Goal: Task Accomplishment & Management: Use online tool/utility

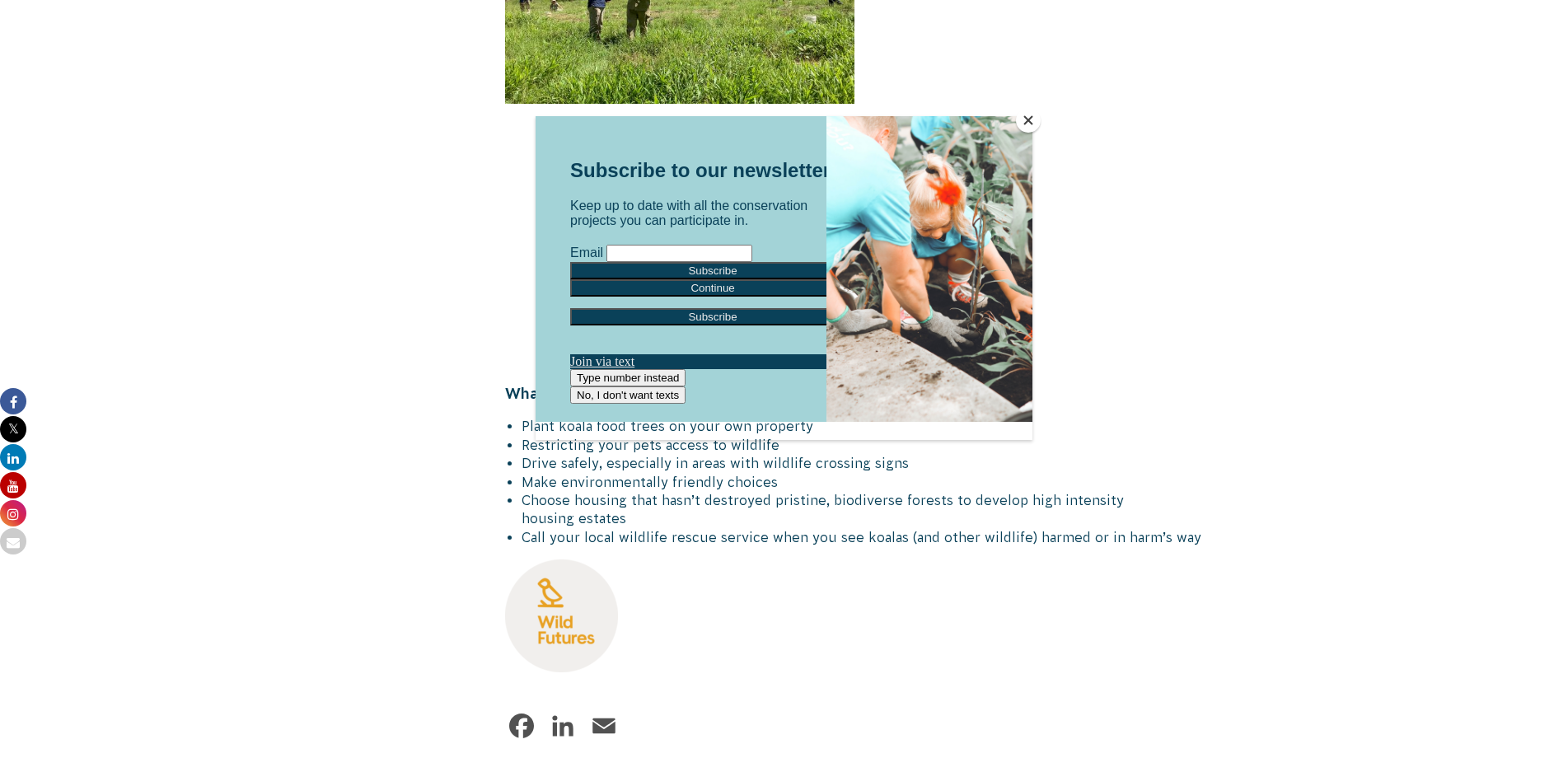
scroll to position [1895, 0]
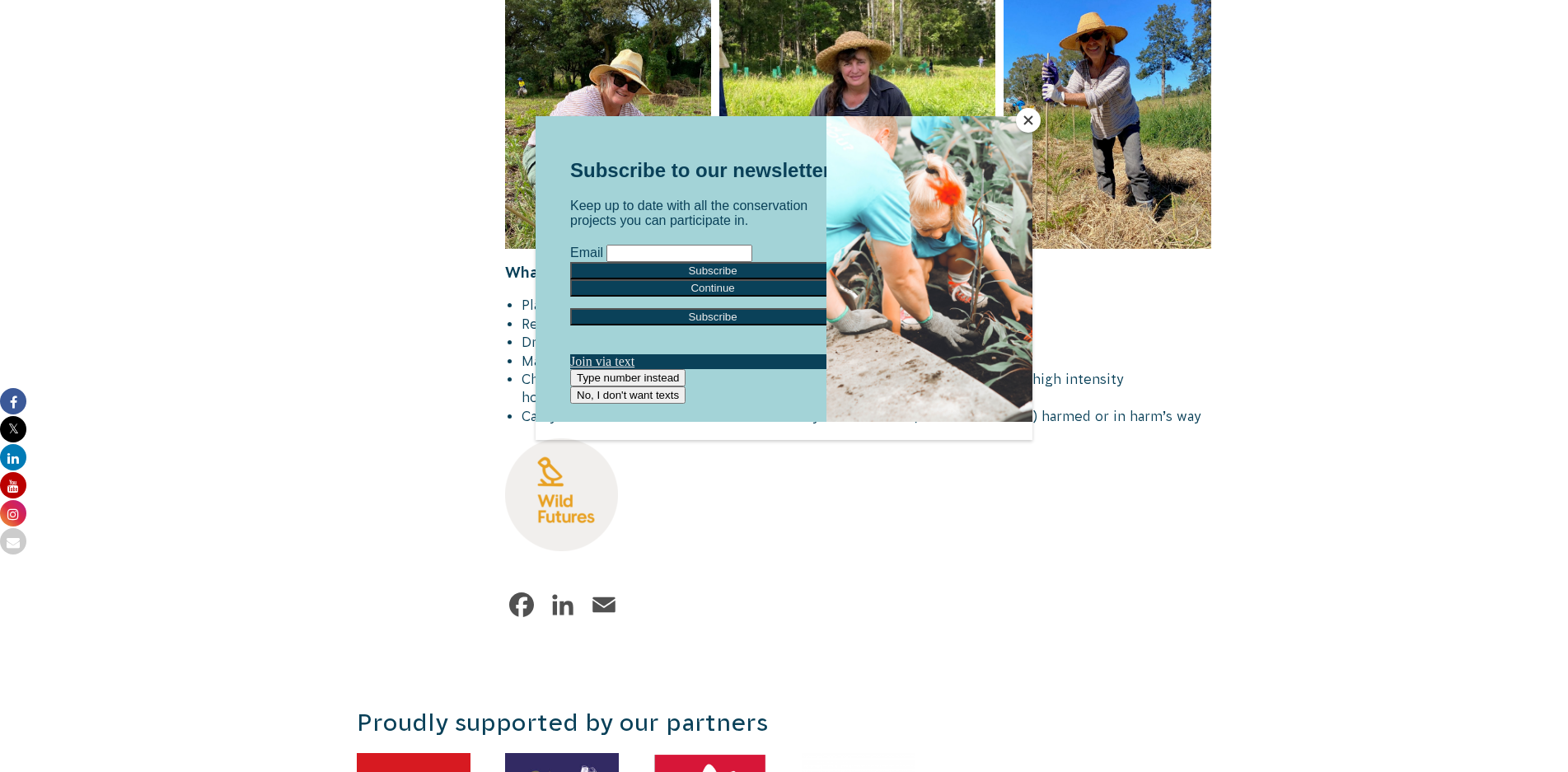
click at [1026, 124] on button "Close" at bounding box center [1028, 120] width 25 height 25
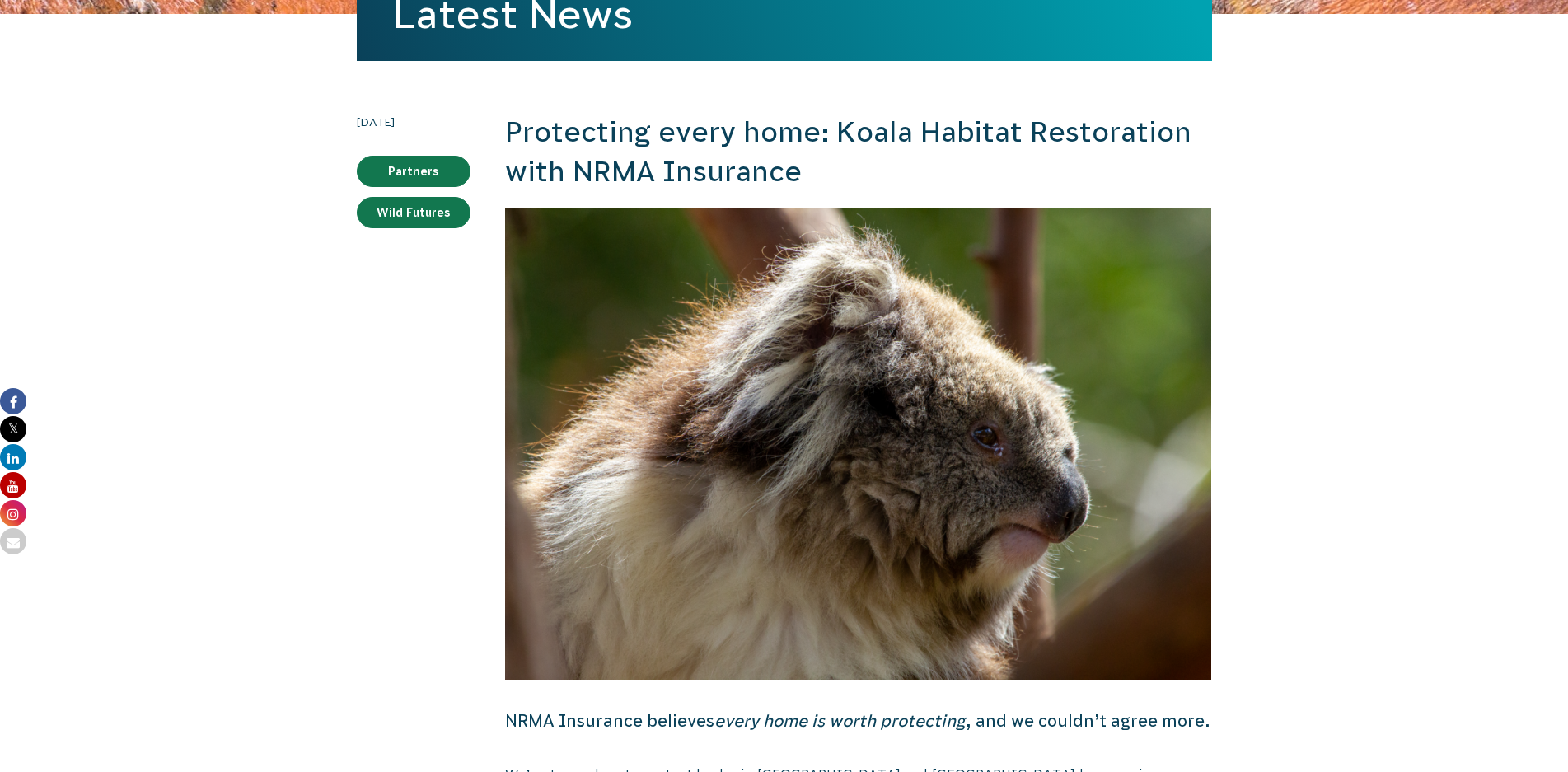
scroll to position [0, 0]
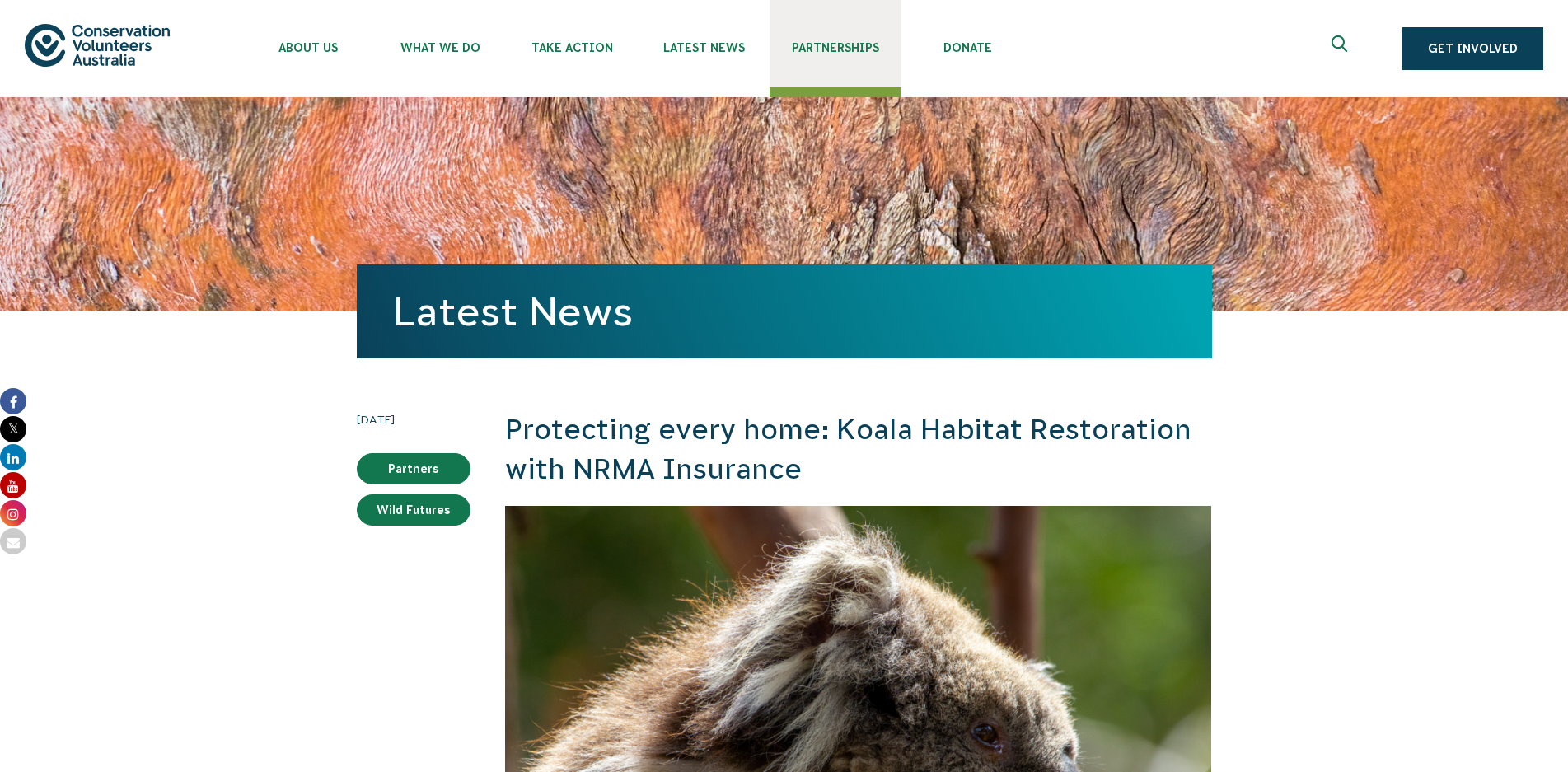
click at [850, 45] on span "Partnerships" at bounding box center [835, 47] width 131 height 13
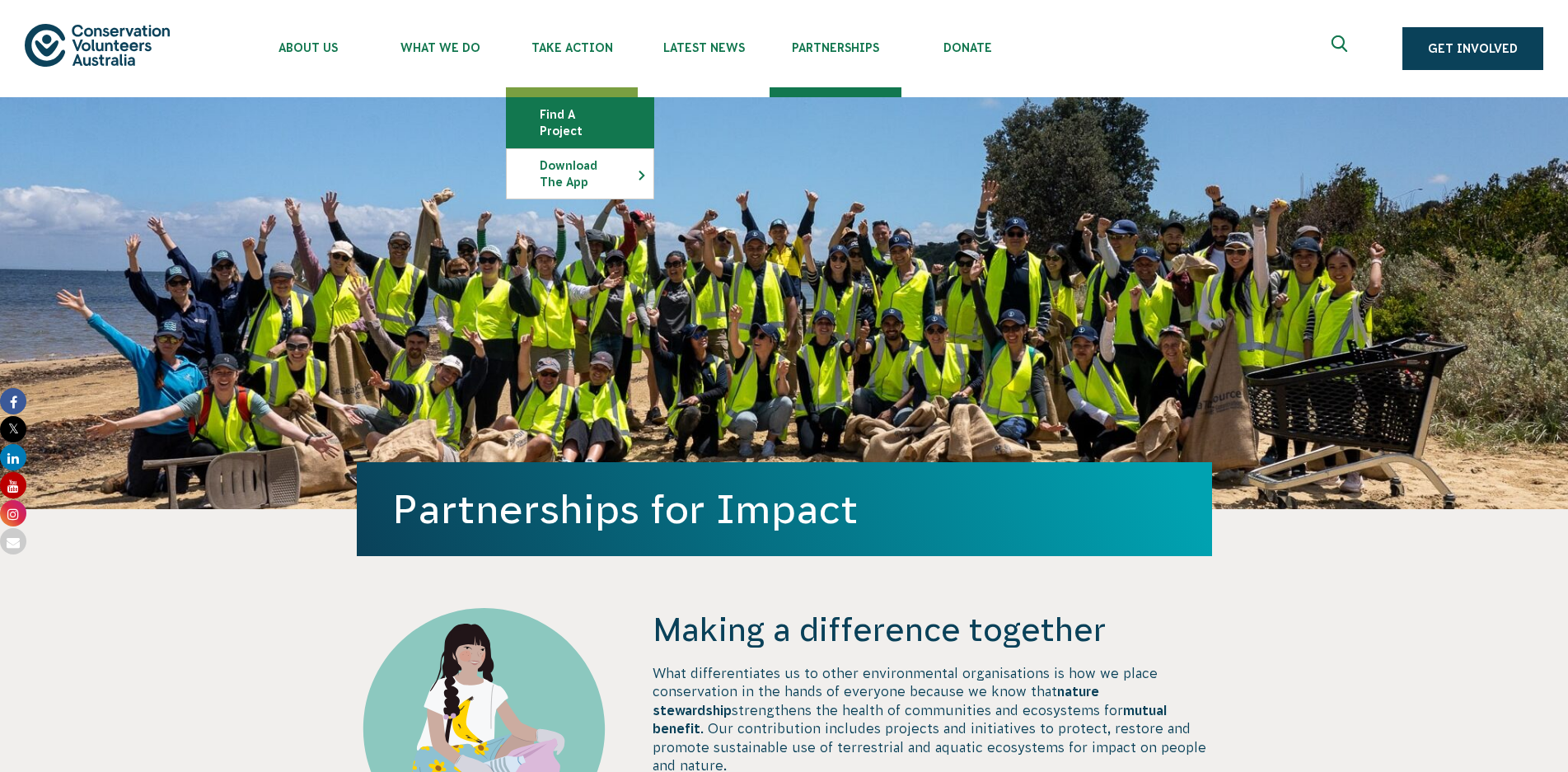
click at [592, 114] on link "Find a project" at bounding box center [580, 123] width 146 height 50
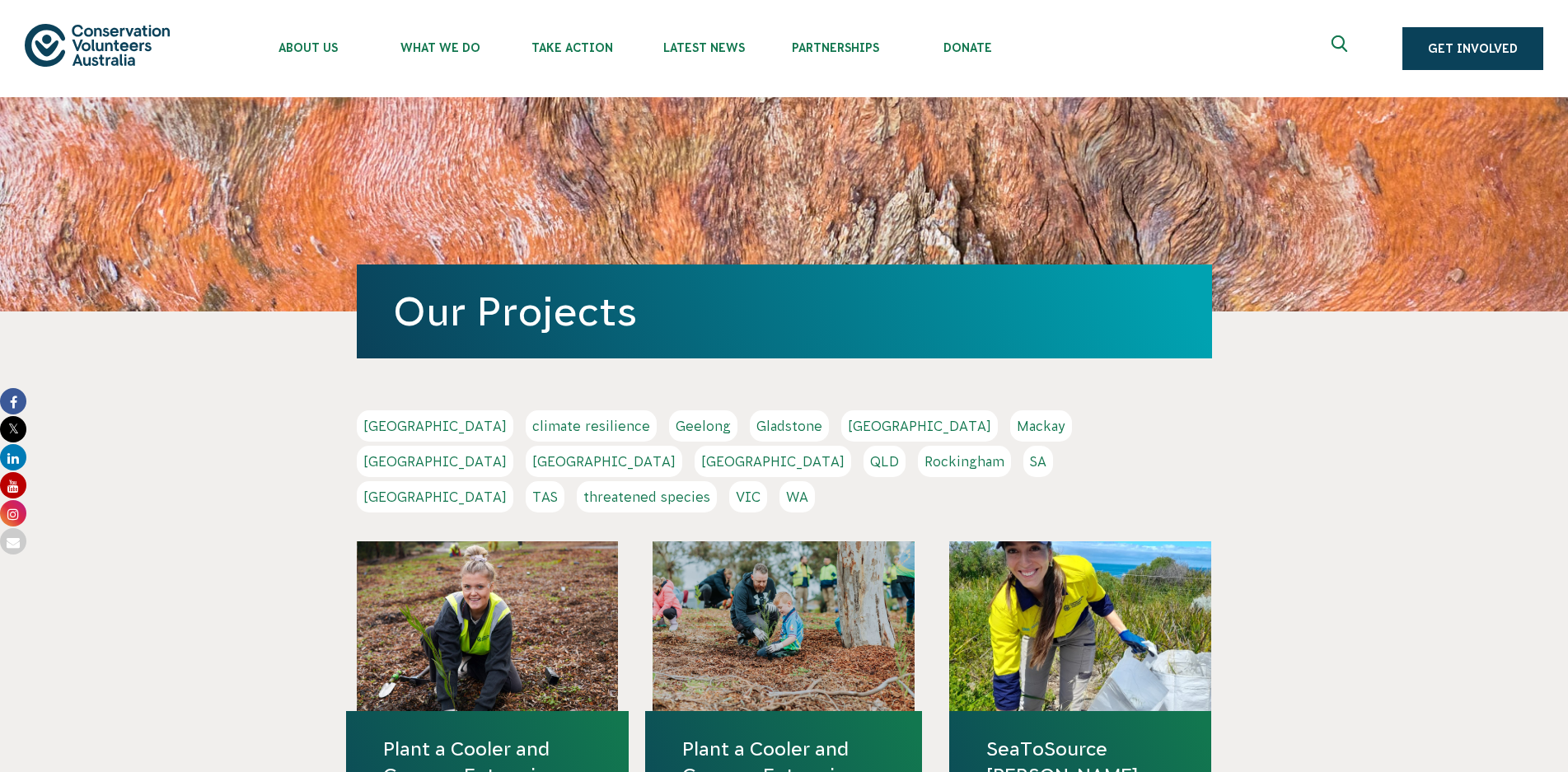
click at [682, 445] on link "[GEOGRAPHIC_DATA]" at bounding box center [604, 460] width 156 height 31
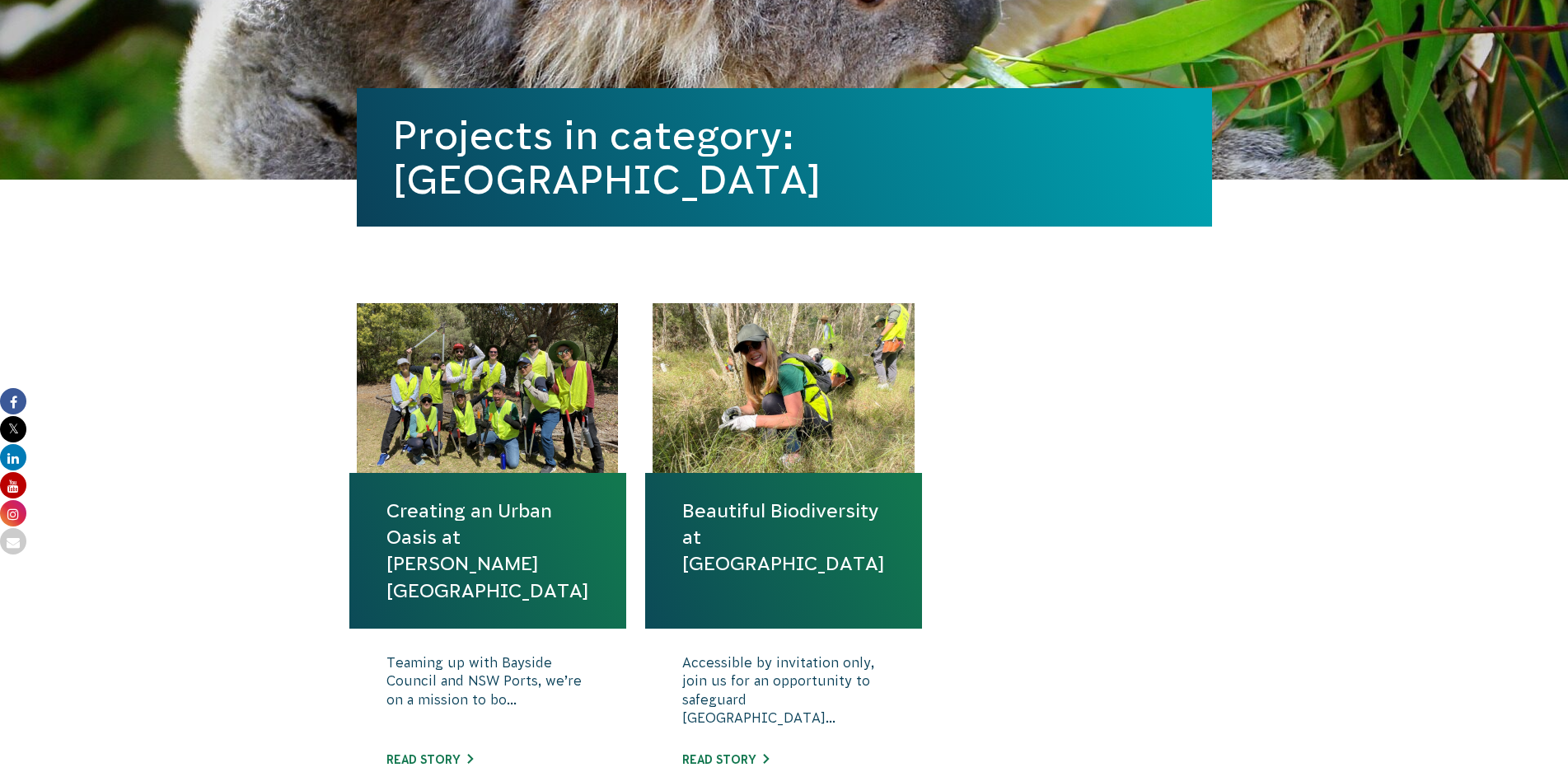
scroll to position [412, 0]
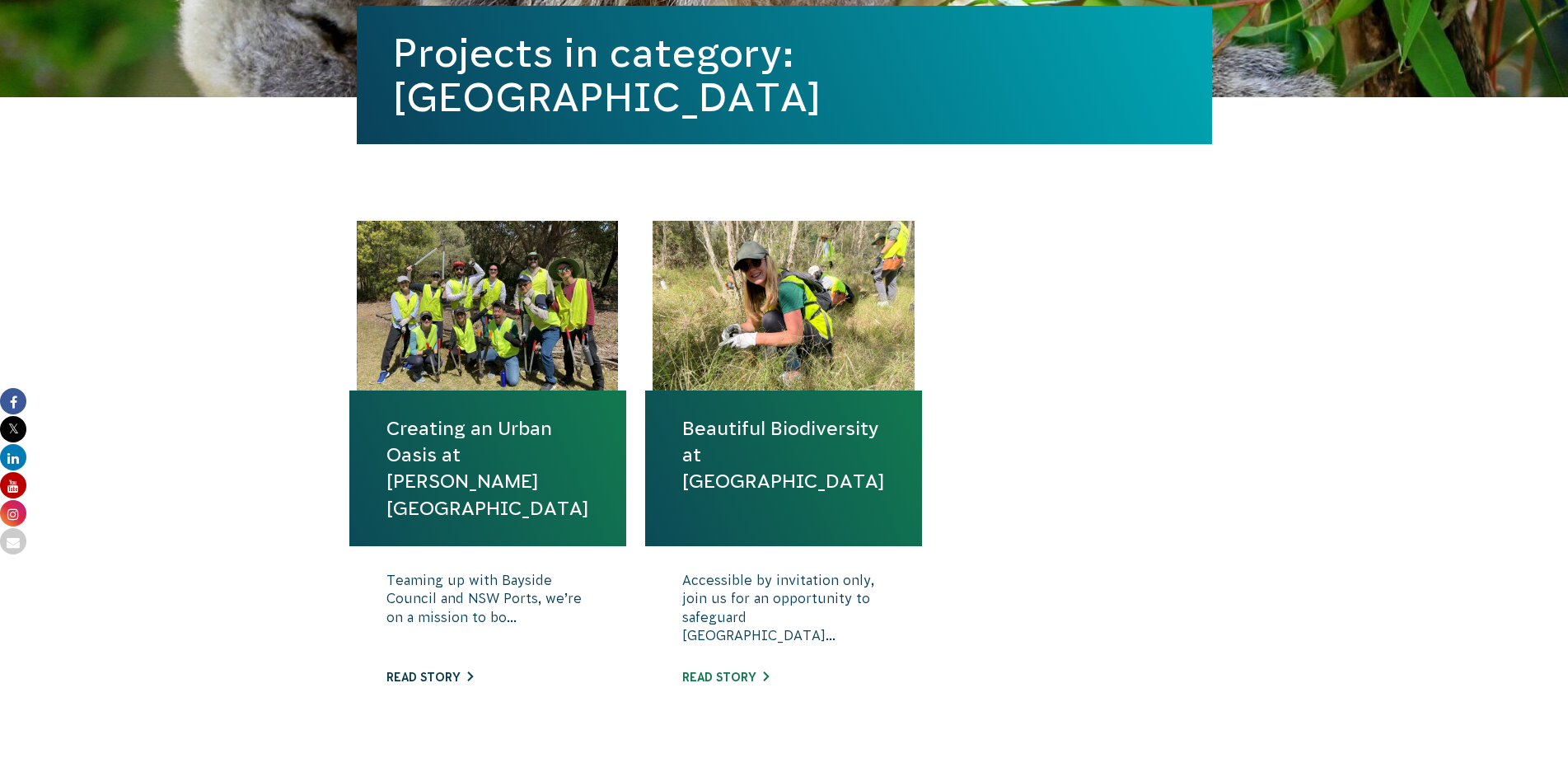
click at [446, 673] on link "Read story" at bounding box center [429, 676] width 87 height 13
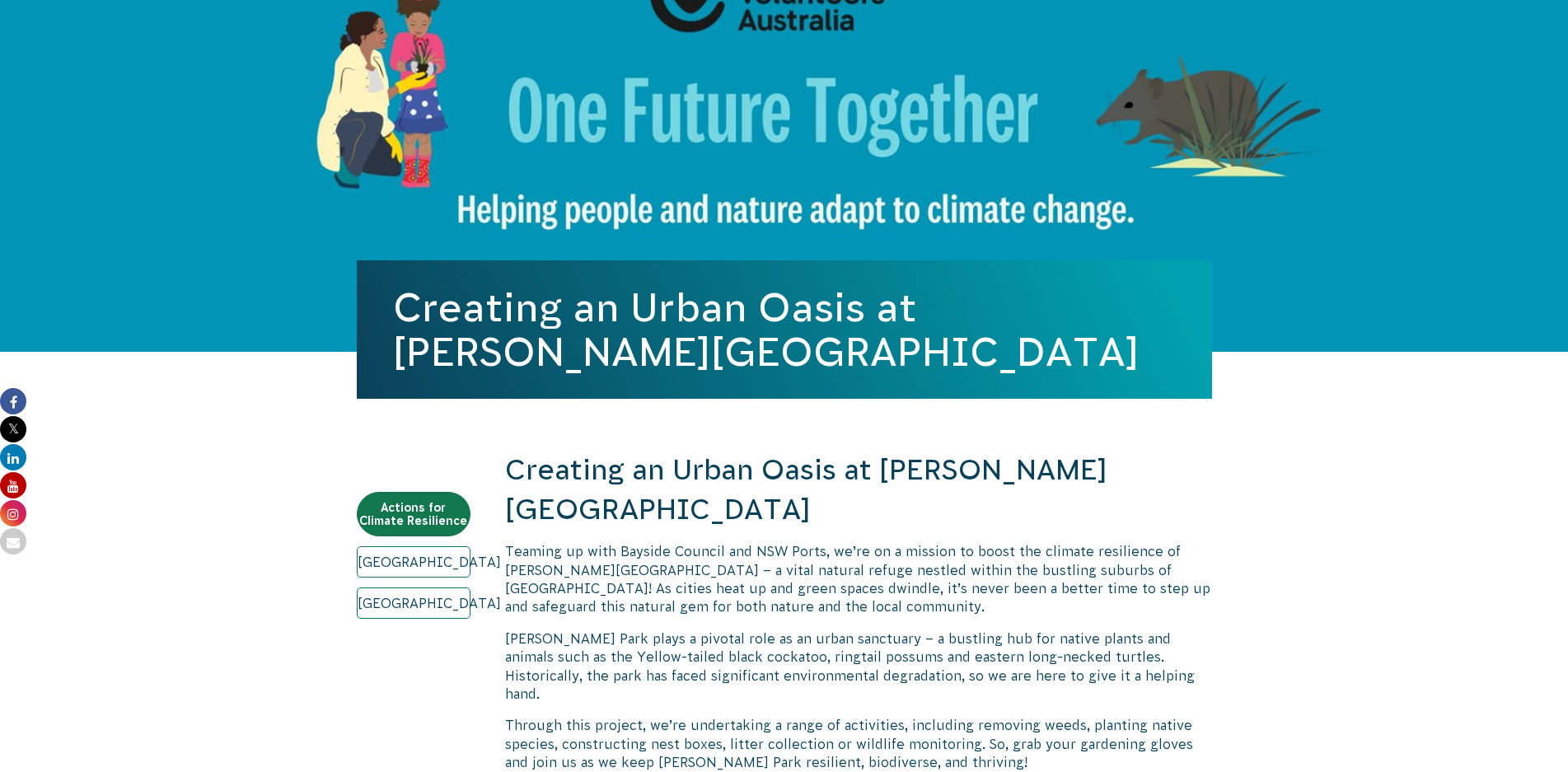
scroll to position [164, 0]
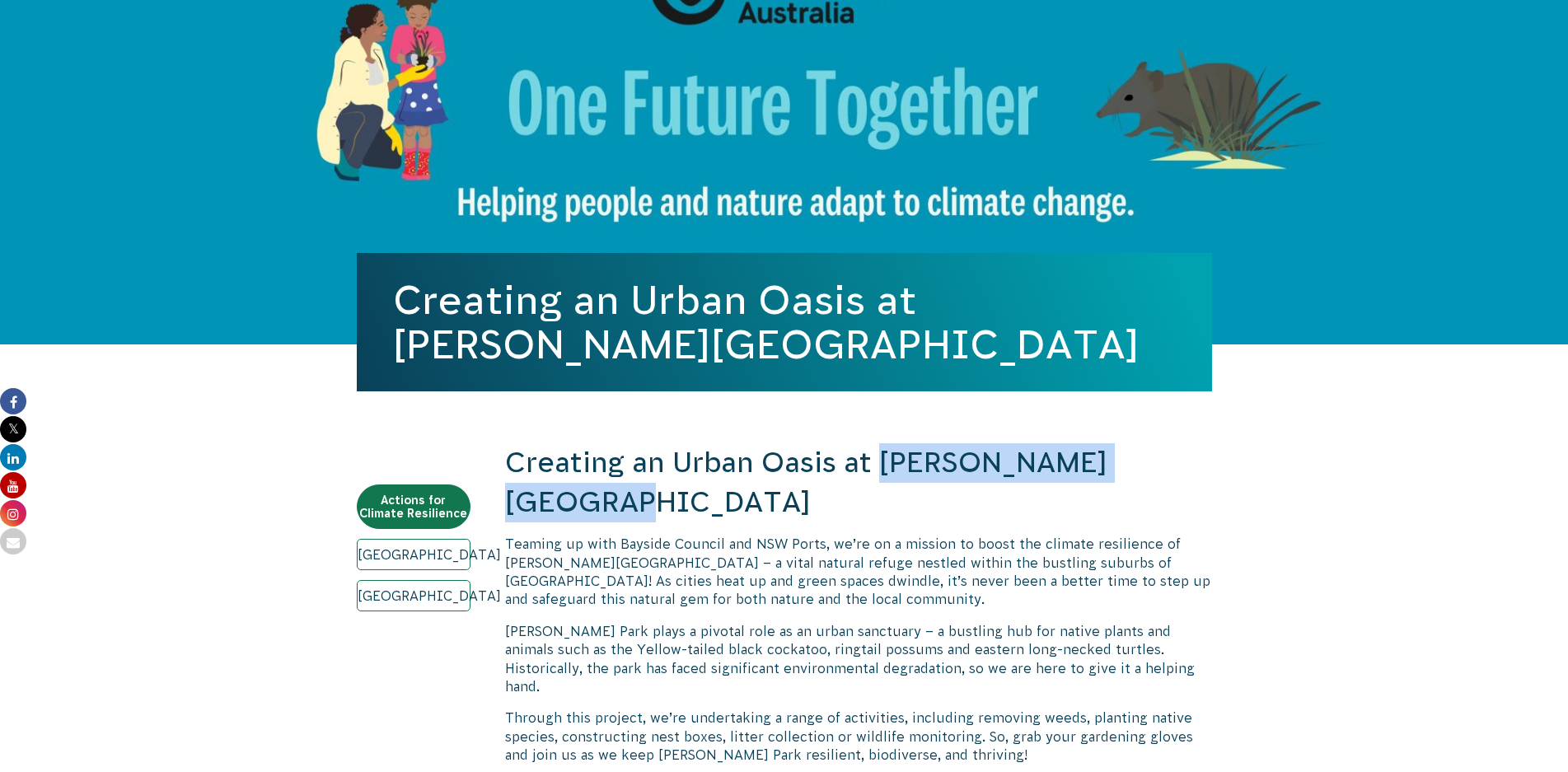
drag, startPoint x: 881, startPoint y: 464, endPoint x: 1191, endPoint y: 464, distance: 310.0
click at [1191, 464] on h2 "Creating an Urban Oasis at Sir Joseph Banks Park" at bounding box center [859, 482] width 707 height 79
copy h2 "Sir Joseph Banks Park"
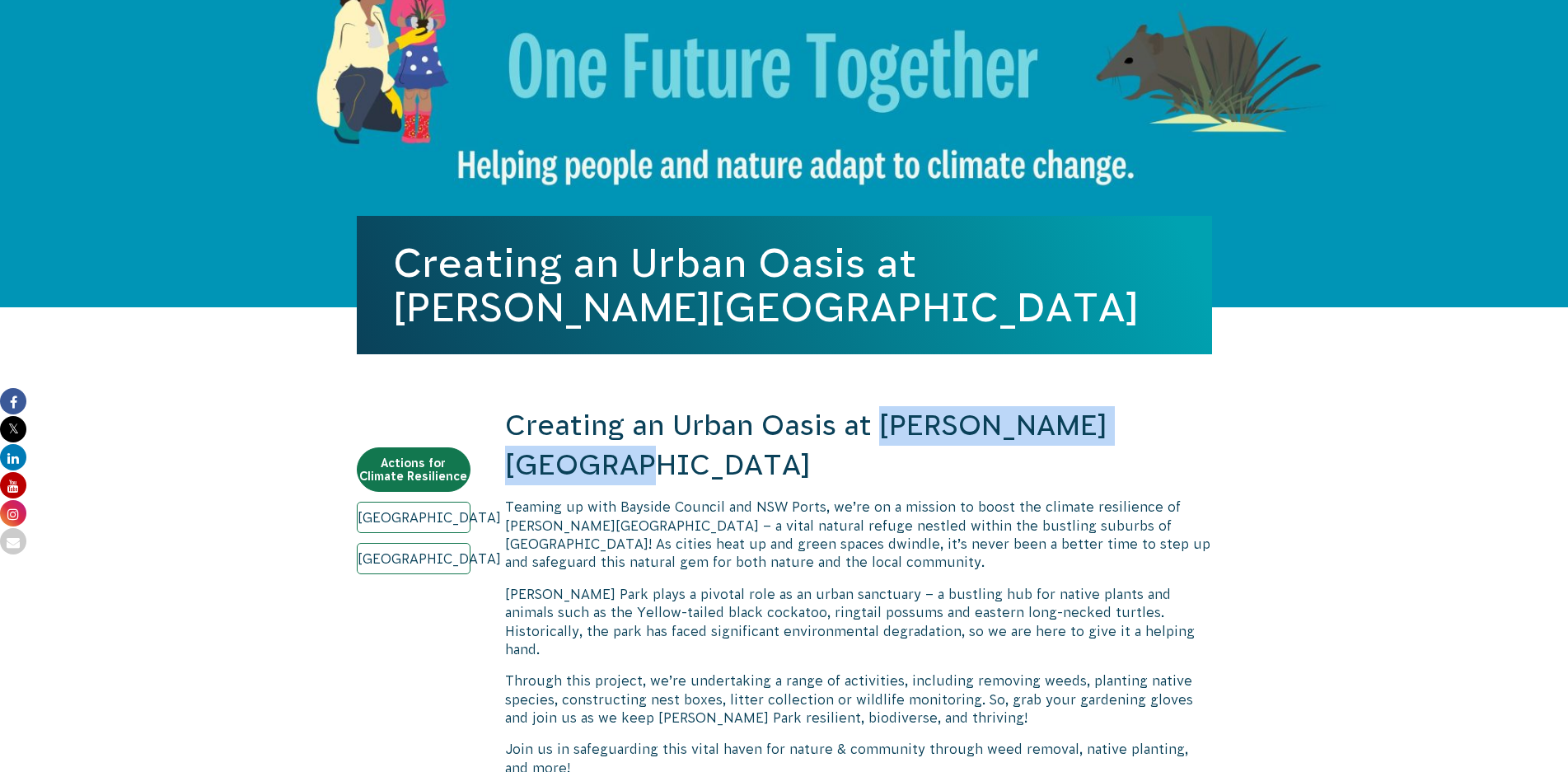
scroll to position [0, 0]
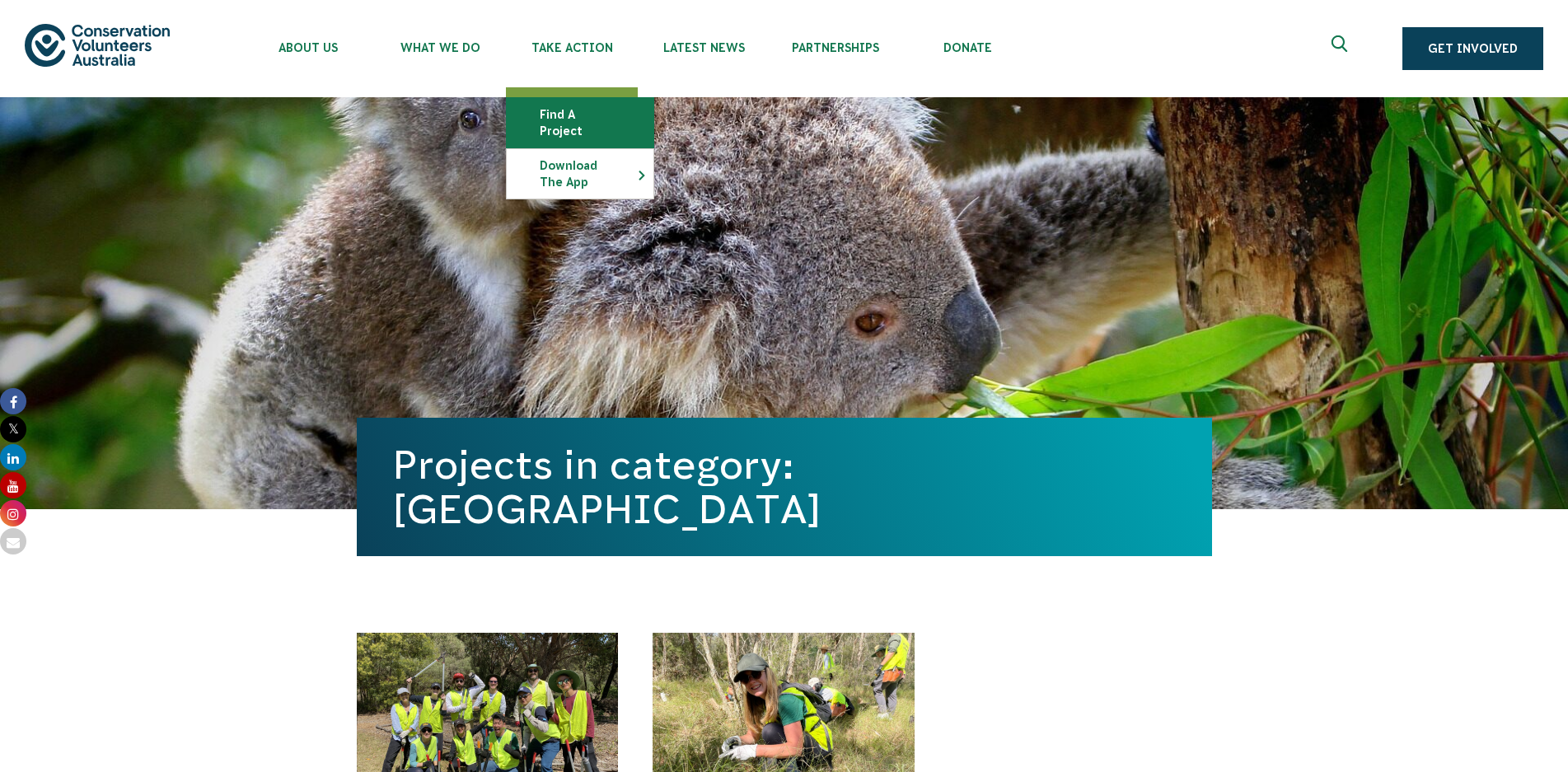
click at [577, 114] on link "Find a project" at bounding box center [580, 123] width 146 height 50
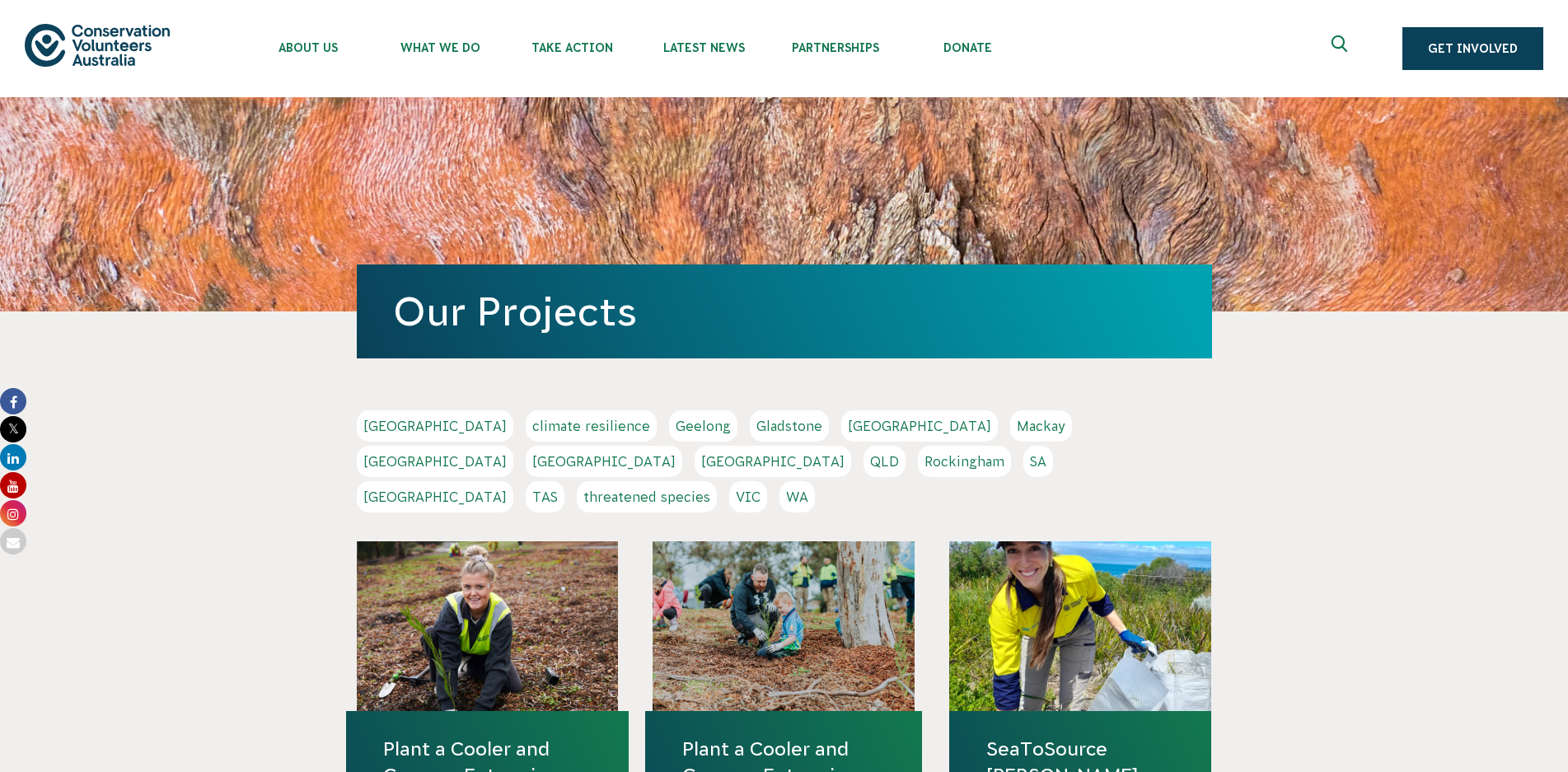
click at [682, 445] on link "[GEOGRAPHIC_DATA]" at bounding box center [604, 460] width 156 height 31
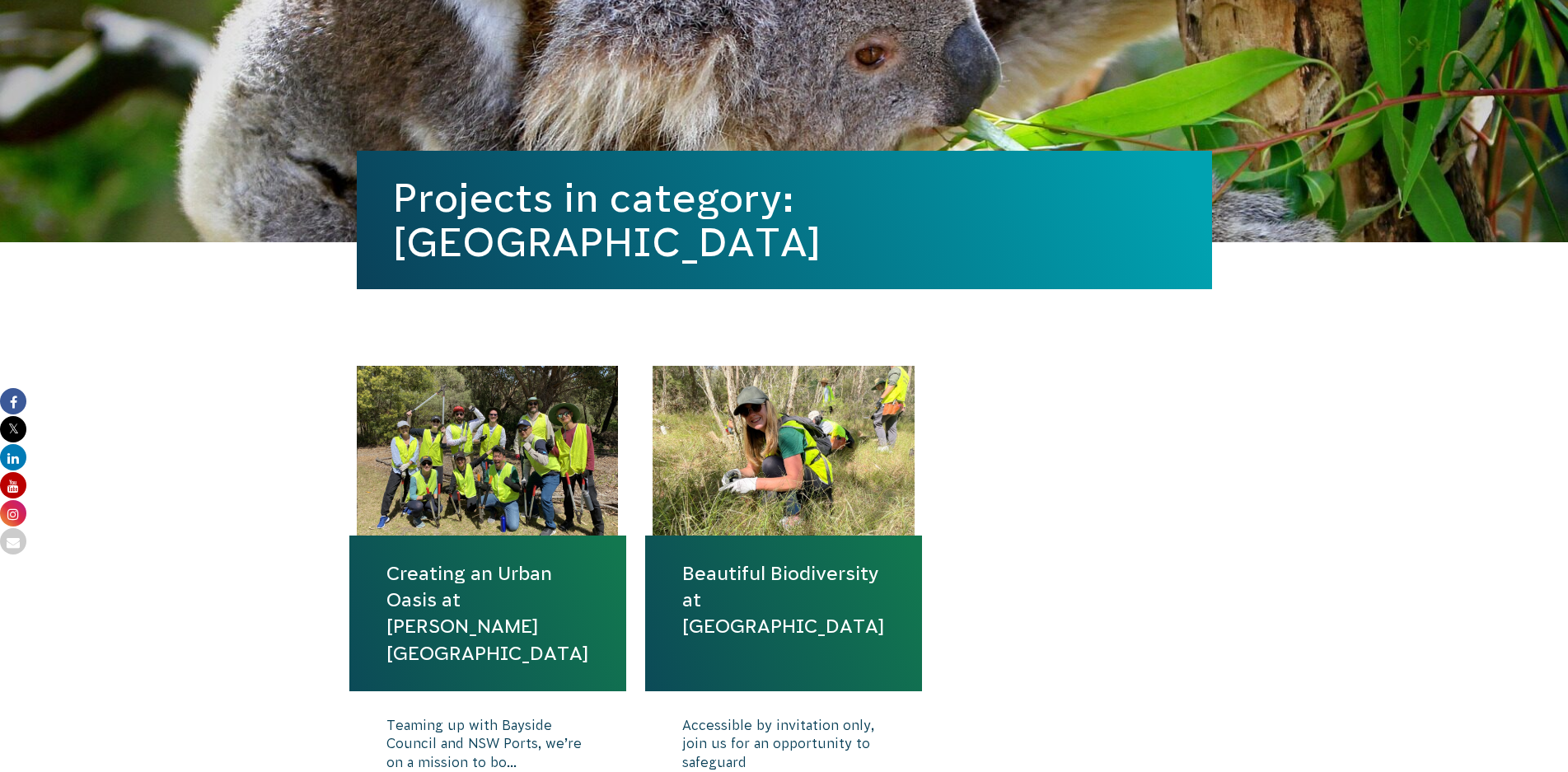
scroll to position [412, 0]
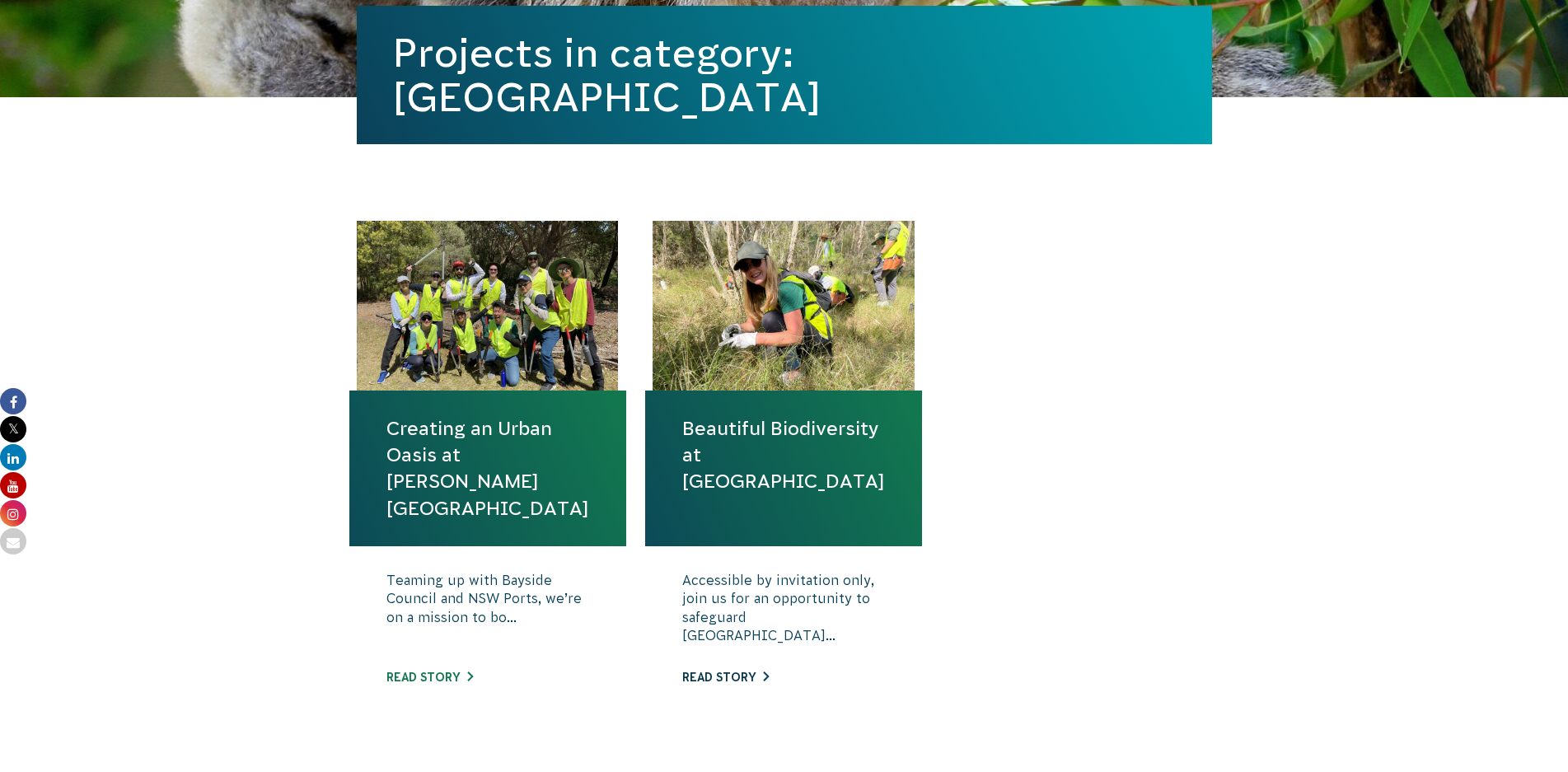
click at [736, 678] on link "Read story" at bounding box center [725, 676] width 87 height 13
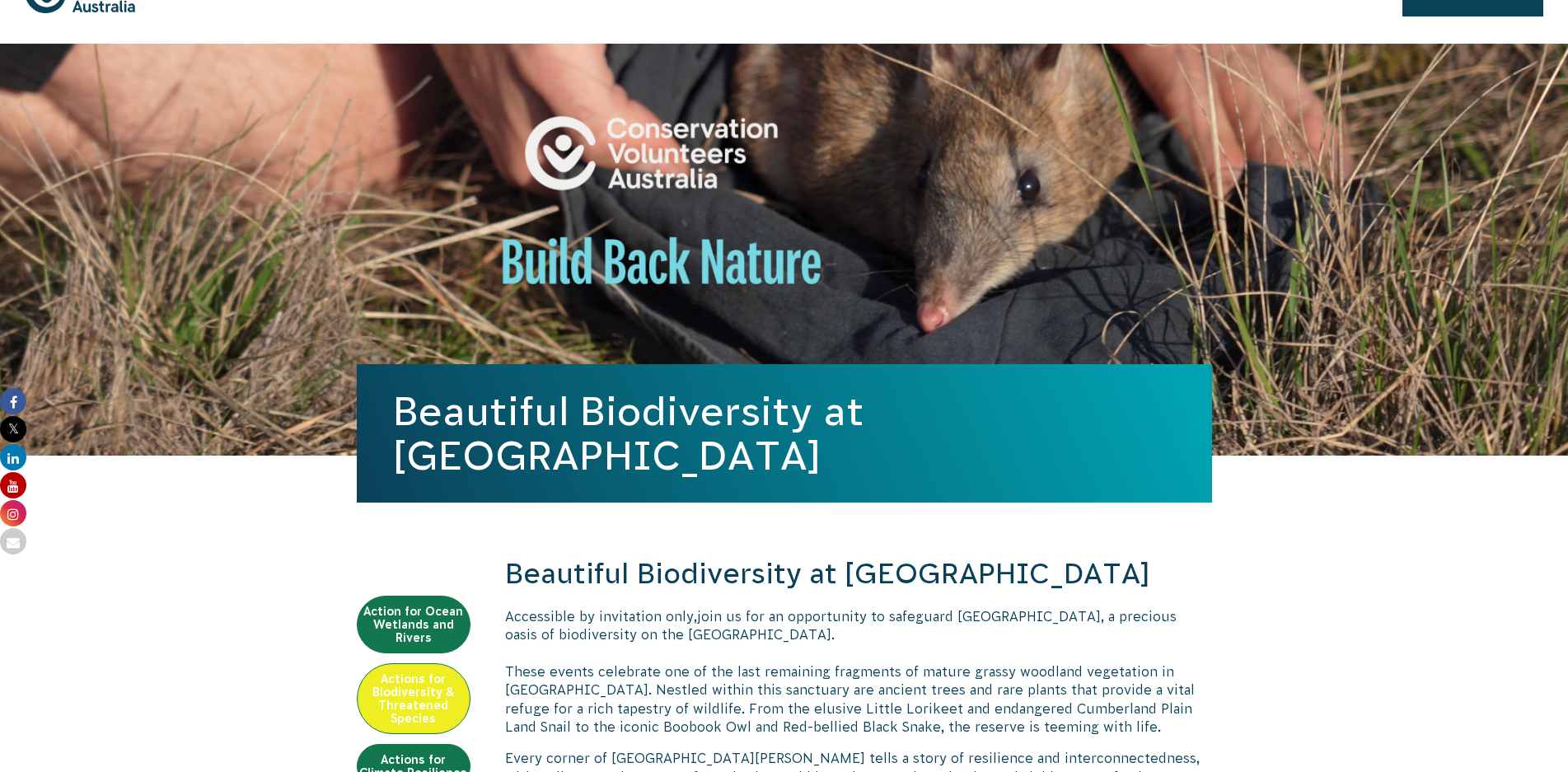
scroll to position [83, 0]
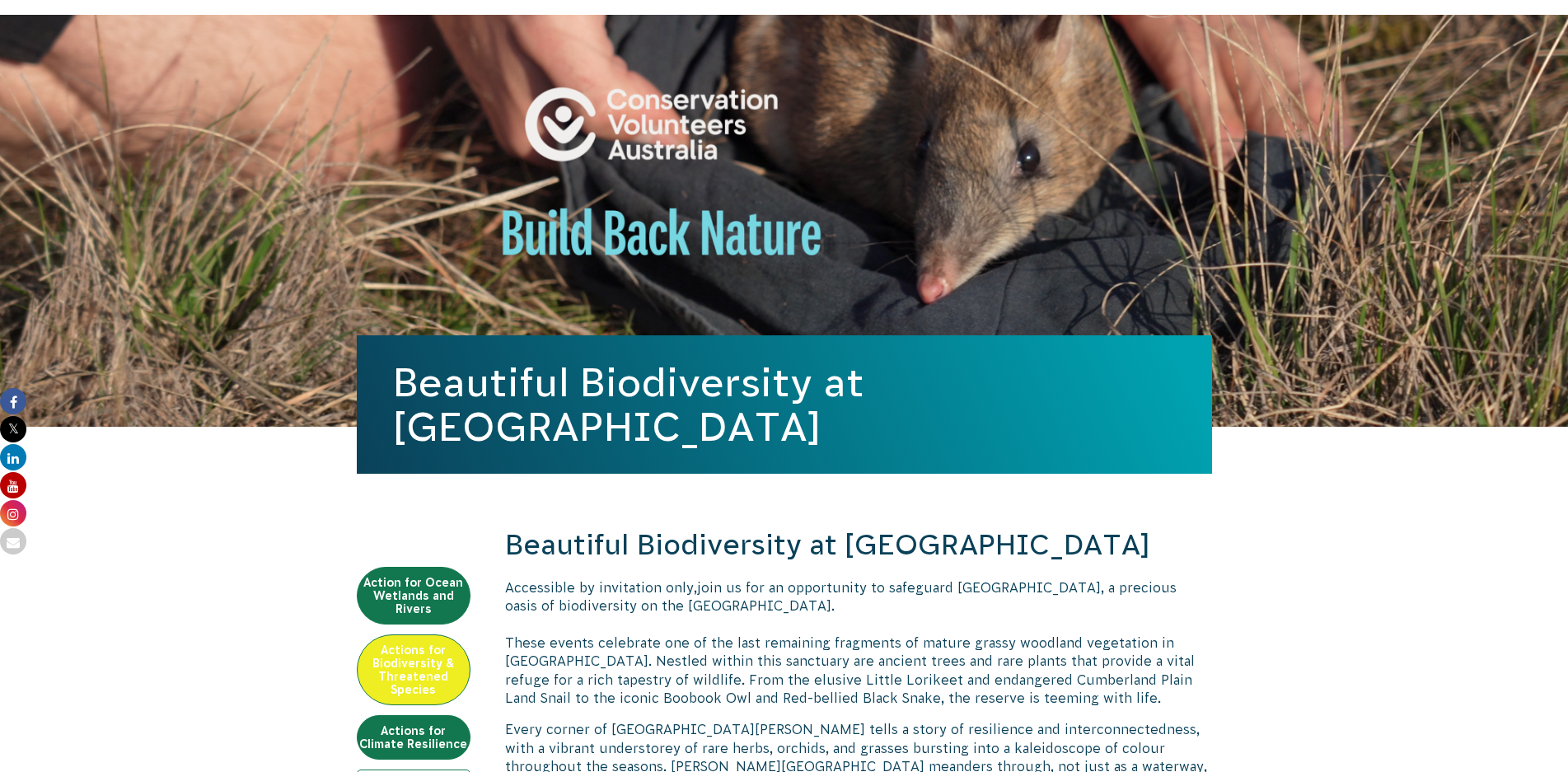
drag, startPoint x: 844, startPoint y: 552, endPoint x: 1170, endPoint y: 555, distance: 326.0
click at [1170, 555] on h2 "Beautiful Biodiversity at [GEOGRAPHIC_DATA]" at bounding box center [859, 546] width 707 height 40
copy h2 "Londonderry Woodland"
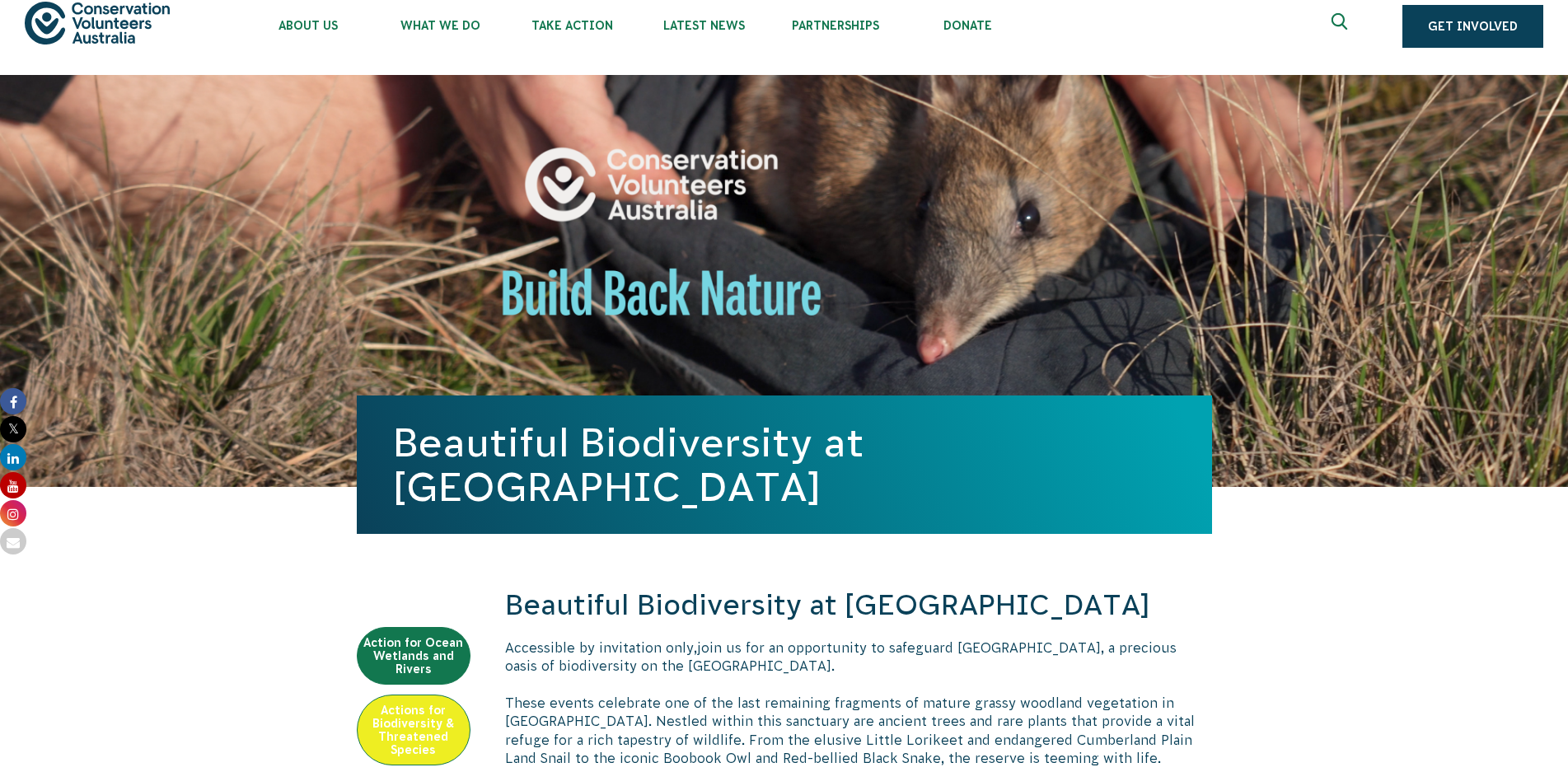
scroll to position [0, 0]
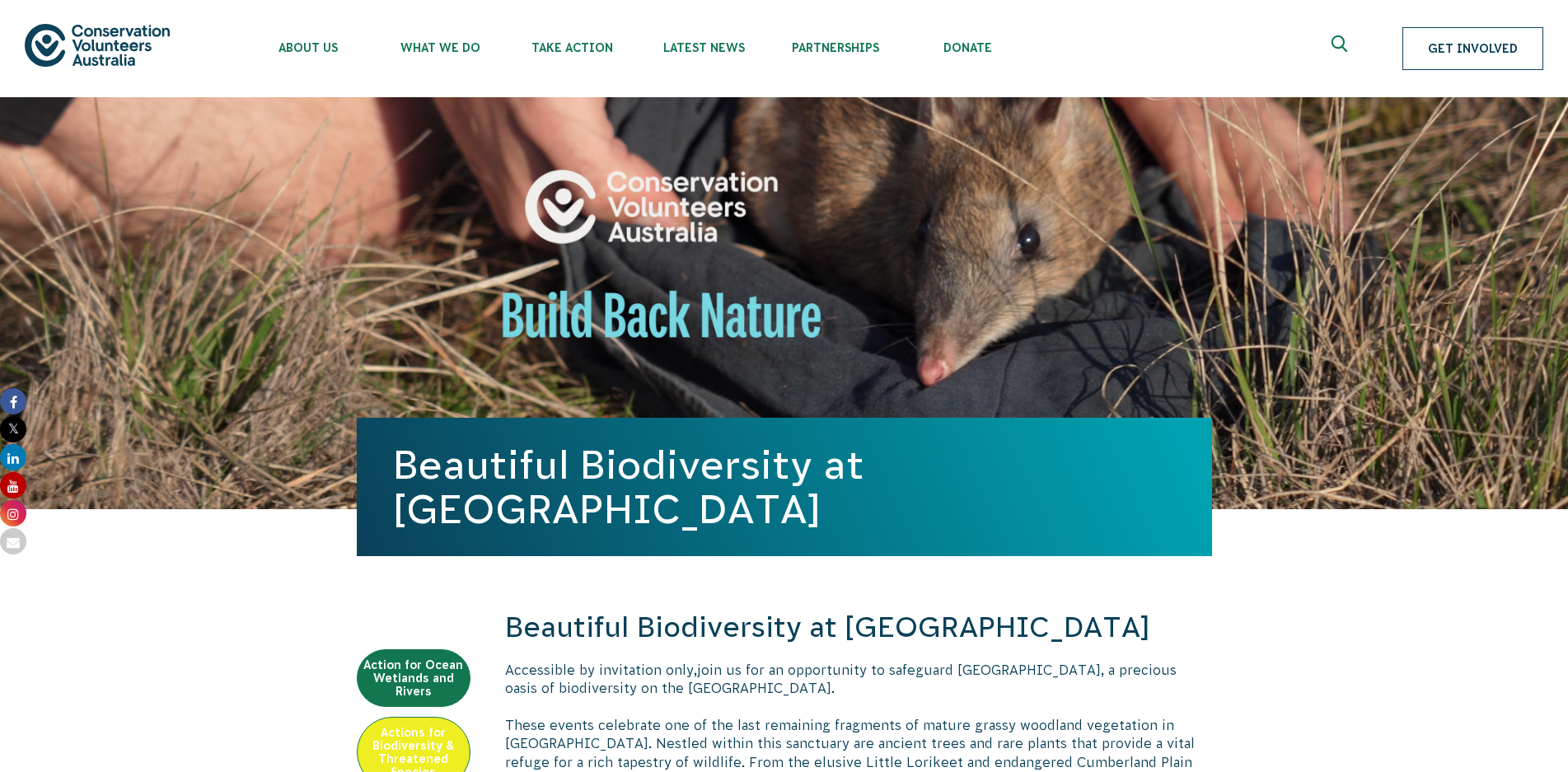
click at [1488, 45] on link "Get Involved" at bounding box center [1472, 48] width 140 height 43
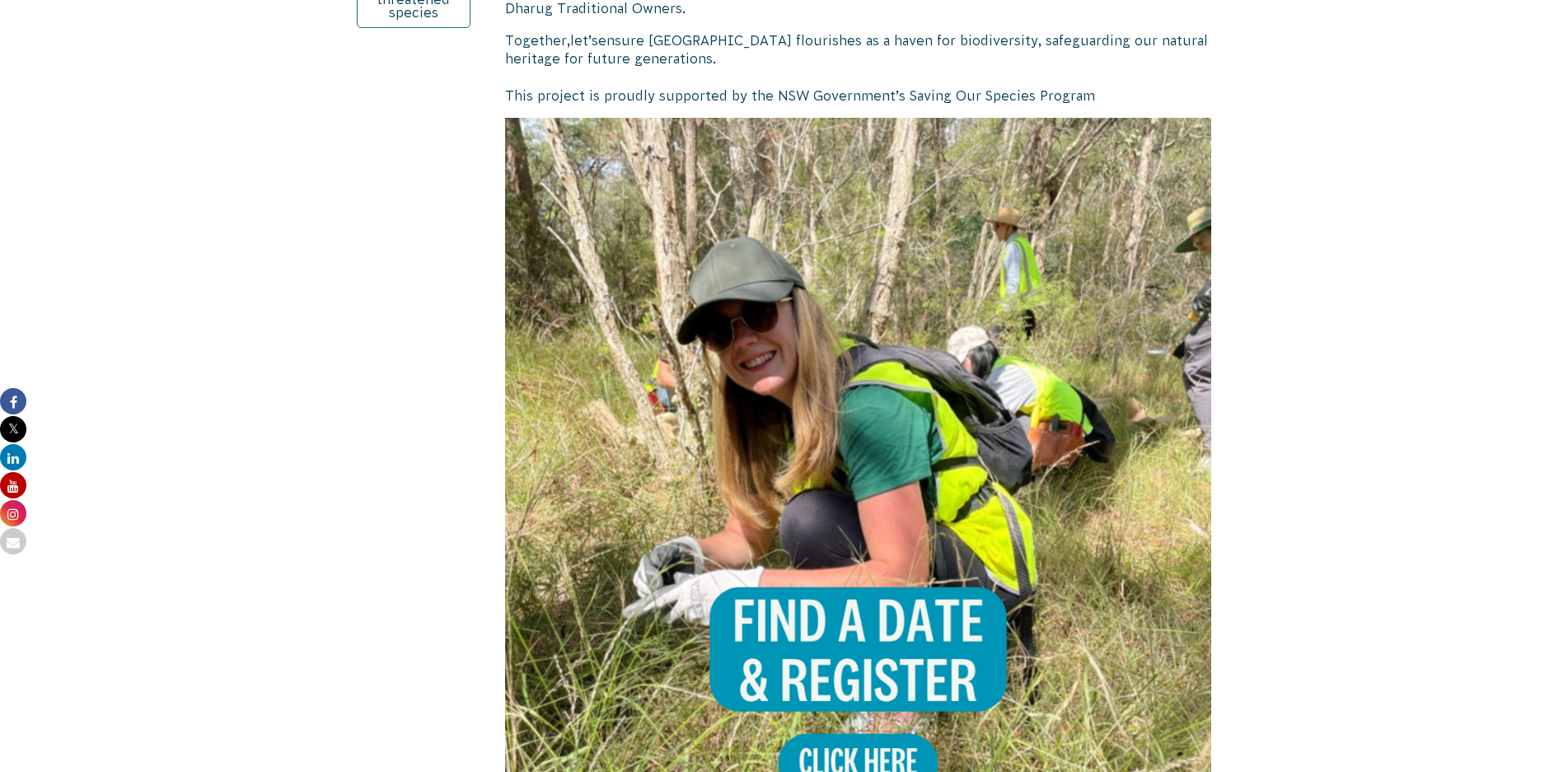
scroll to position [988, 0]
